Goal: Use online tool/utility: Utilize a website feature to perform a specific function

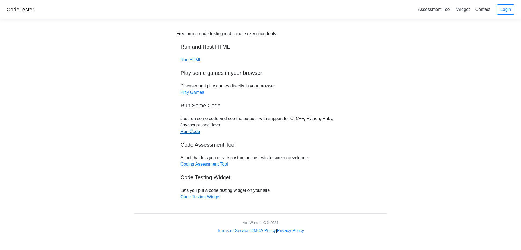
click at [192, 132] on link "Run Code" at bounding box center [191, 131] width 20 height 5
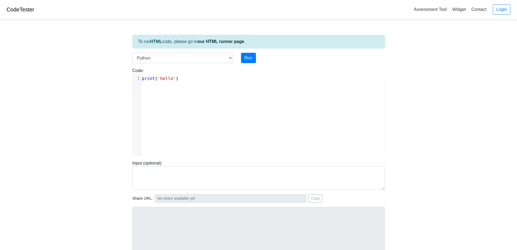
click at [187, 85] on div "xxxxxxxxxx 1 print ( 'hello' )" at bounding box center [263, 118] width 260 height 89
click at [232, 59] on select "C C++ Go Java Javascript Python Ruby" at bounding box center [183, 58] width 100 height 10
select select "java"
click at [133, 53] on select "C C++ Go Java Javascript Python Ruby" at bounding box center [183, 58] width 100 height 10
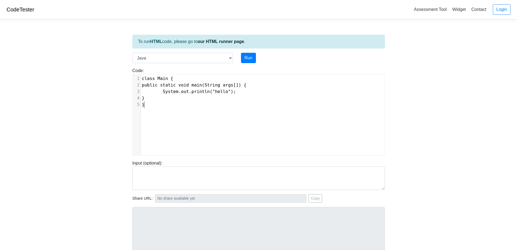
type textarea "class Main { public static void main(String args[]) { System.out.println("hello…"
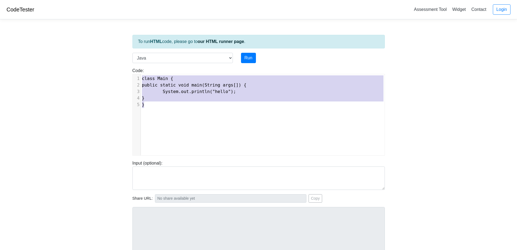
drag, startPoint x: 162, startPoint y: 105, endPoint x: 140, endPoint y: 77, distance: 35.6
click at [140, 77] on div "x 1 class Main { 2 public static void main(String args[]) { 3 System.out.printl…" at bounding box center [263, 118] width 260 height 89
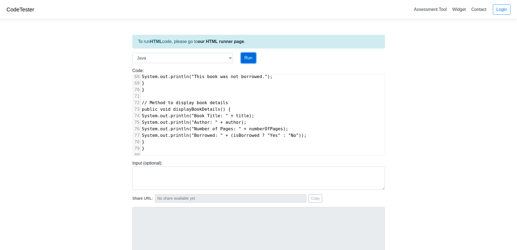
click at [250, 58] on button "Run" at bounding box center [248, 58] width 15 height 10
type input "[URL][DOMAIN_NAME]"
type textarea "Submission status: Compilation Error Compile Output: Main.java:1: error: class …"
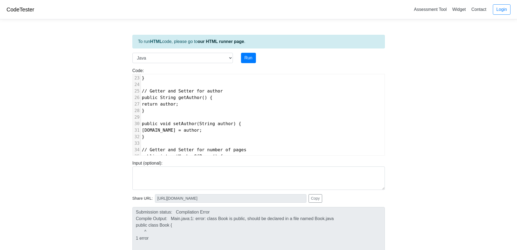
scroll to position [0, 0]
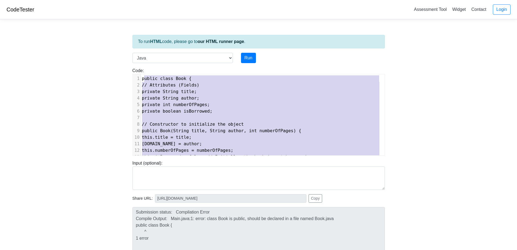
type textarea "public class Book { // Attributes (Fields) private String title; private String…"
drag, startPoint x: 194, startPoint y: 152, endPoint x: 142, endPoint y: 79, distance: 90.0
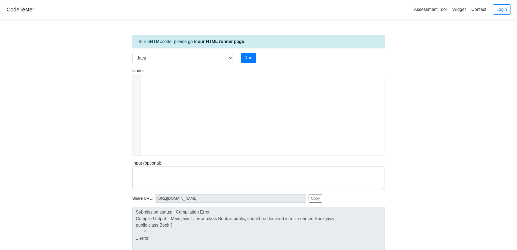
scroll to position [449, 0]
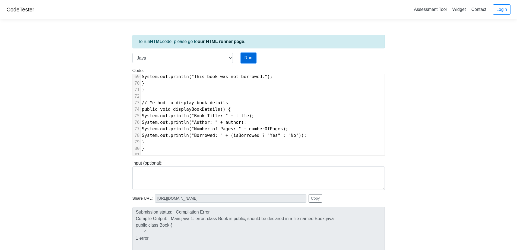
click at [246, 60] on button "Run" at bounding box center [248, 58] width 15 height 10
type input "[URL][DOMAIN_NAME]"
type textarea "Submission status: Compilation Error Compile Output: Main.java:1: error: class …"
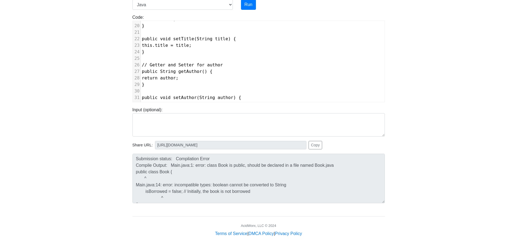
scroll to position [0, 0]
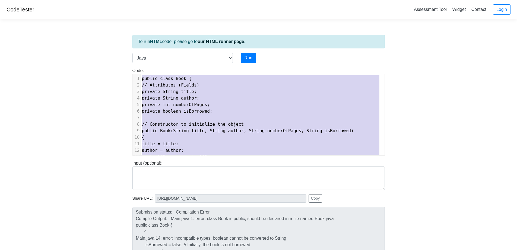
type textarea "public class Book { // Attributes (Fields) private String title; private String…"
drag, startPoint x: 160, startPoint y: 100, endPoint x: 141, endPoint y: 73, distance: 33.7
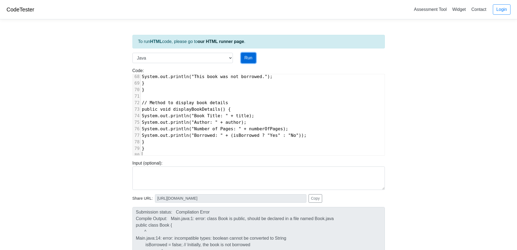
click at [251, 58] on button "Run" at bounding box center [248, 58] width 15 height 10
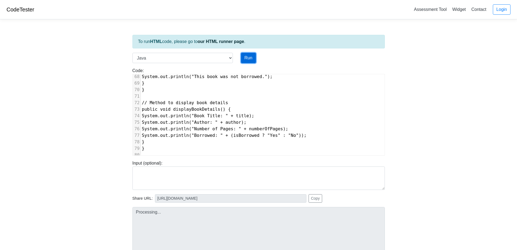
type input "[URL][DOMAIN_NAME]"
type textarea "Submission status: Compilation Error Compile Output: Main.java:1: error: class …"
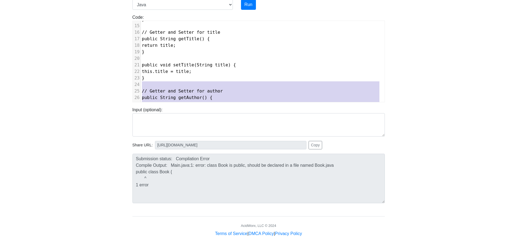
scroll to position [73, 0]
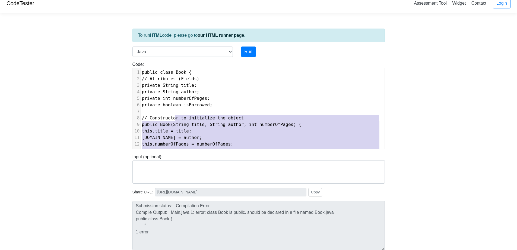
type textarea "public class Book { // Attributes (Fields) private String title; private String…"
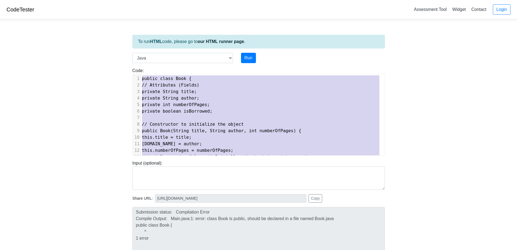
drag, startPoint x: 177, startPoint y: 99, endPoint x: 139, endPoint y: 69, distance: 49.3
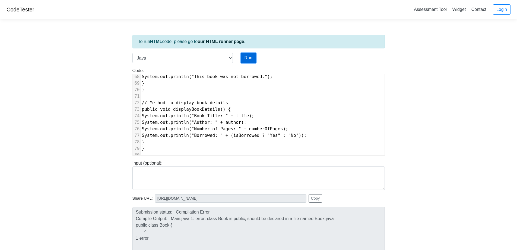
click at [250, 59] on button "Run" at bounding box center [248, 58] width 15 height 10
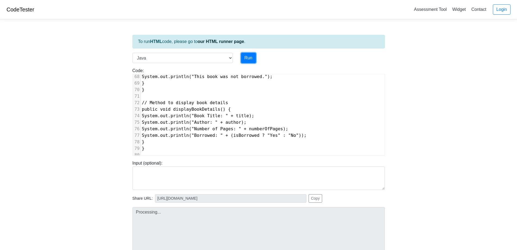
type input "[URL][DOMAIN_NAME]"
type textarea "Submission status: Compilation Error Compile Output: Main.java:1: error: class …"
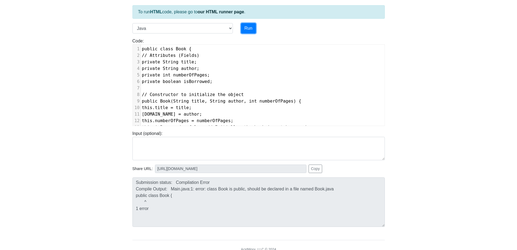
scroll to position [0, 0]
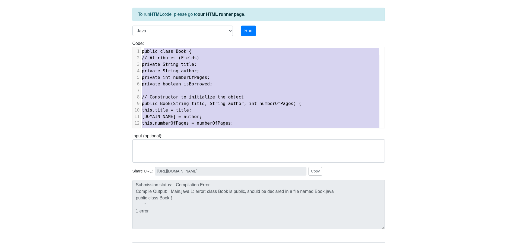
type textarea "public class Book { // Attributes (Fields) private String title; private String…"
drag, startPoint x: 179, startPoint y: 124, endPoint x: 140, endPoint y: 52, distance: 82.2
